Goal: Find specific page/section: Find specific page/section

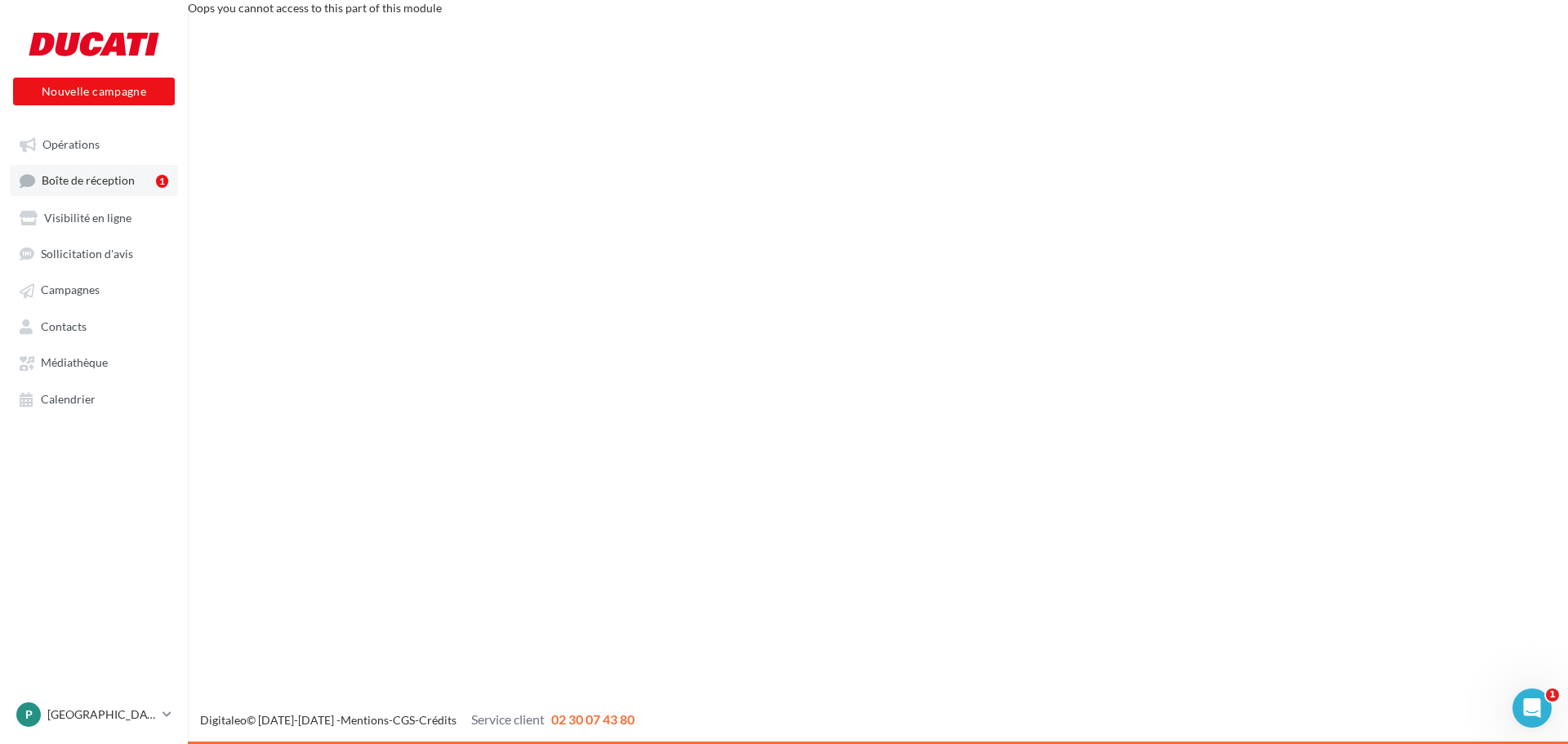
click at [84, 179] on span "Boîte de réception" at bounding box center [88, 181] width 93 height 14
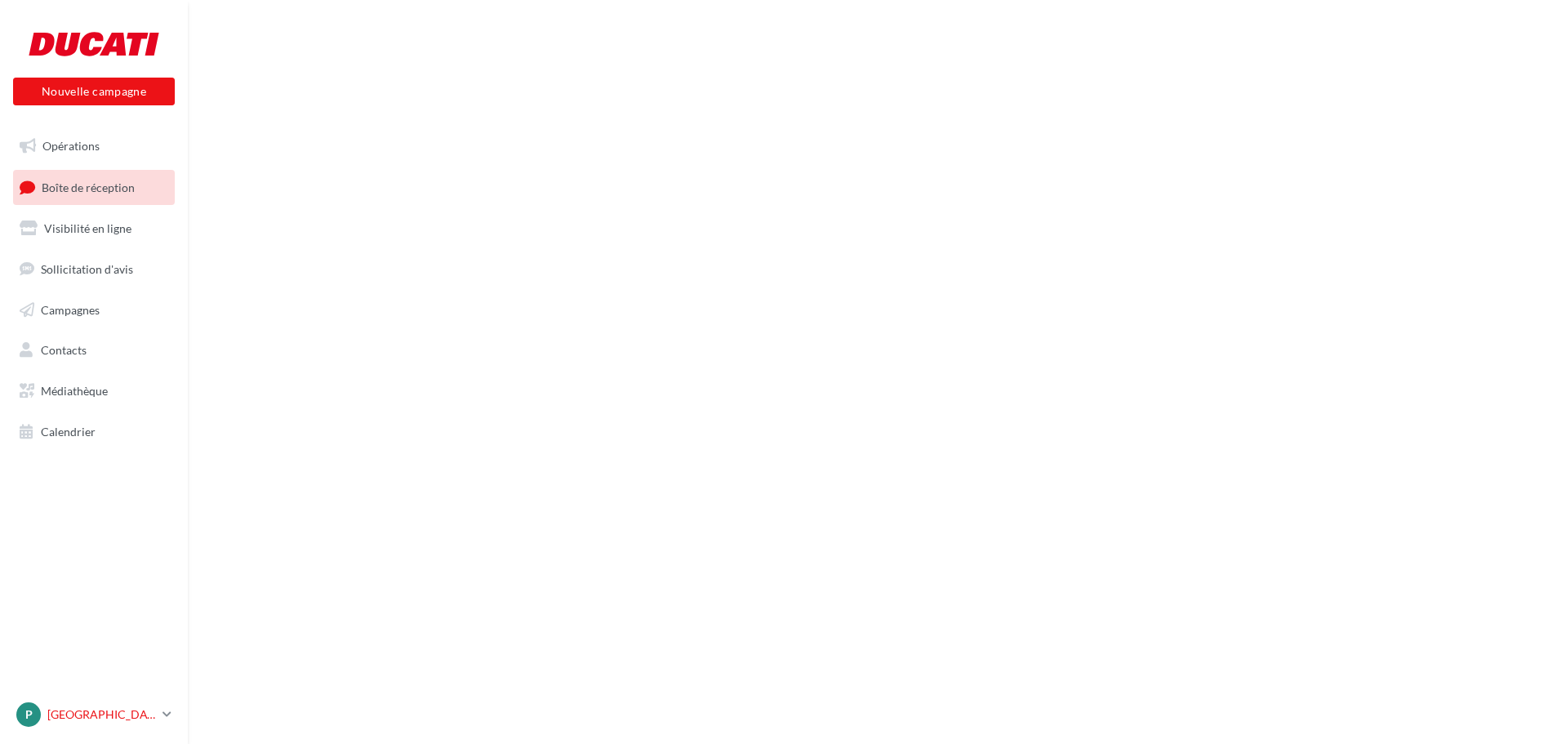
click at [71, 710] on p "[GEOGRAPHIC_DATA]" at bounding box center [102, 714] width 109 height 16
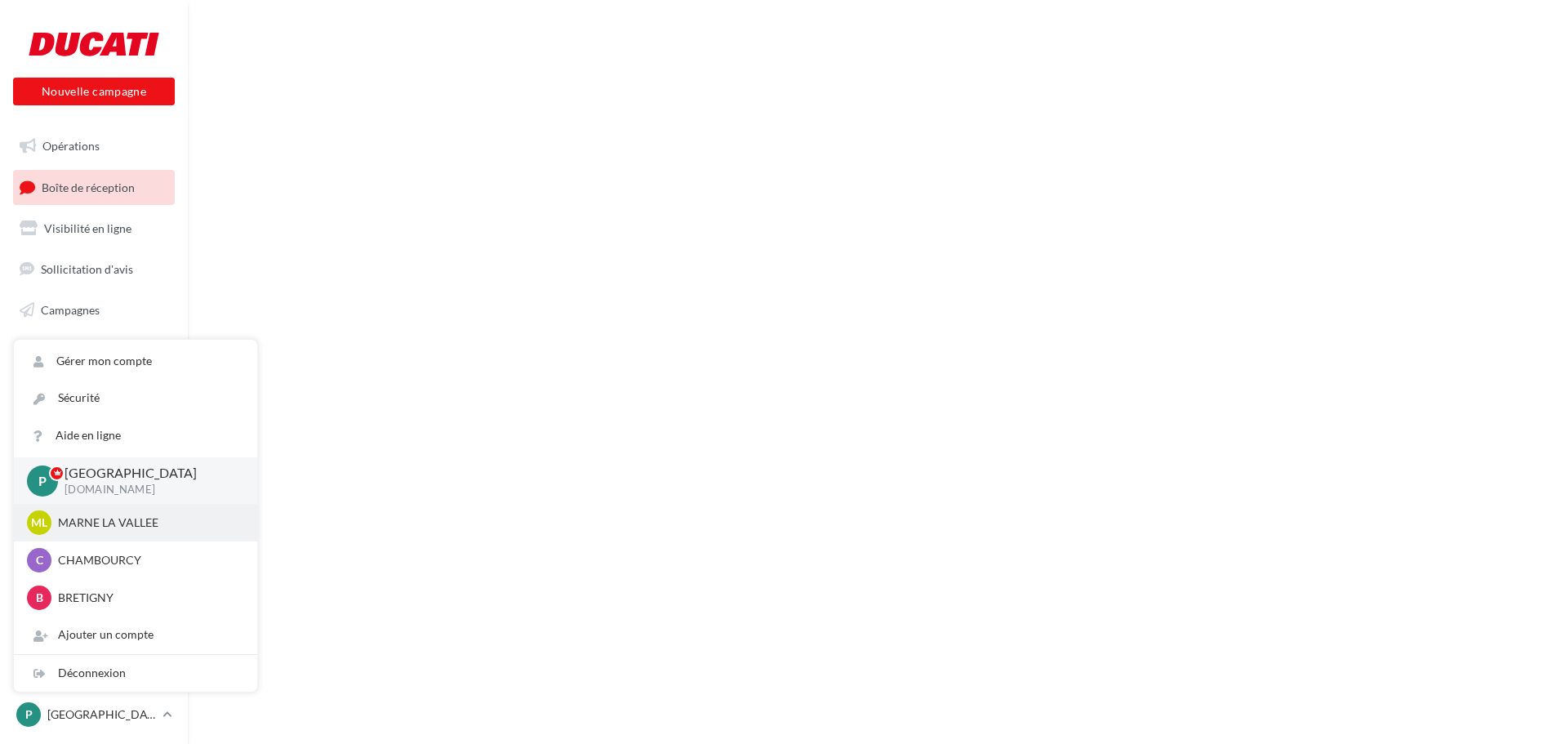
click at [101, 523] on p "MARNE LA VALLEE" at bounding box center [147, 523] width 179 height 16
